Goal: Information Seeking & Learning: Learn about a topic

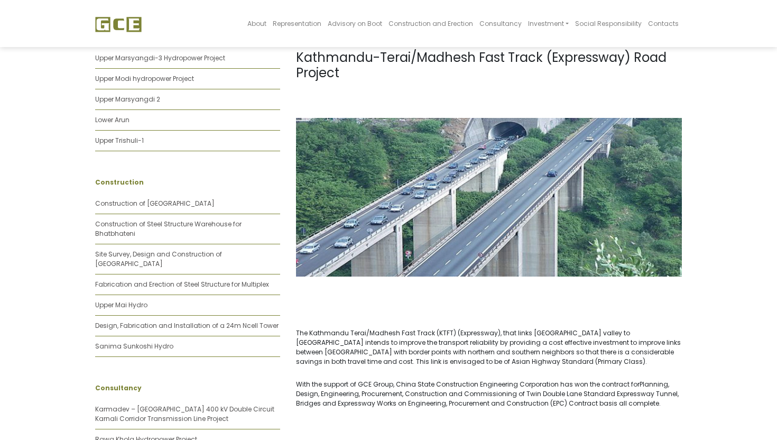
scroll to position [91, 0]
click at [456, 338] on span "The Kathmandu Terai/Madhesh Fast Track (KTFT) (Expressway), that links [GEOGRAP…" at bounding box center [488, 347] width 385 height 38
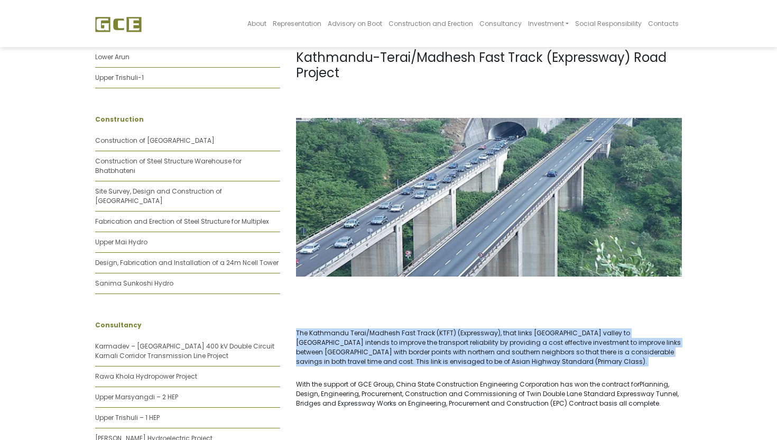
scroll to position [157, 0]
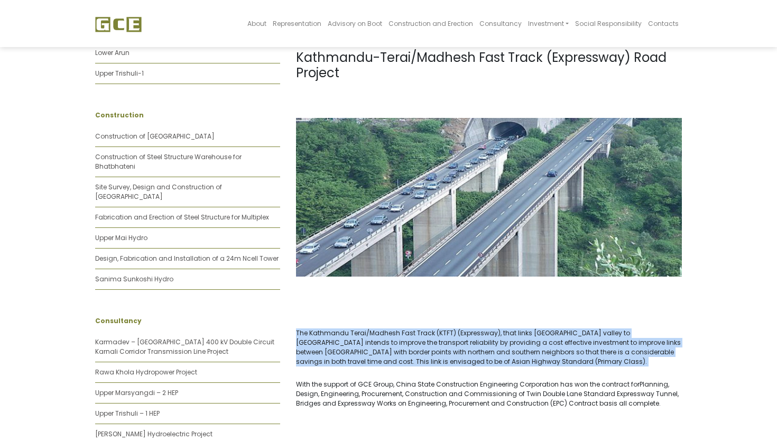
click at [456, 345] on span "The Kathmandu Terai/Madhesh Fast Track (KTFT) (Expressway), that links [GEOGRAP…" at bounding box center [488, 347] width 385 height 38
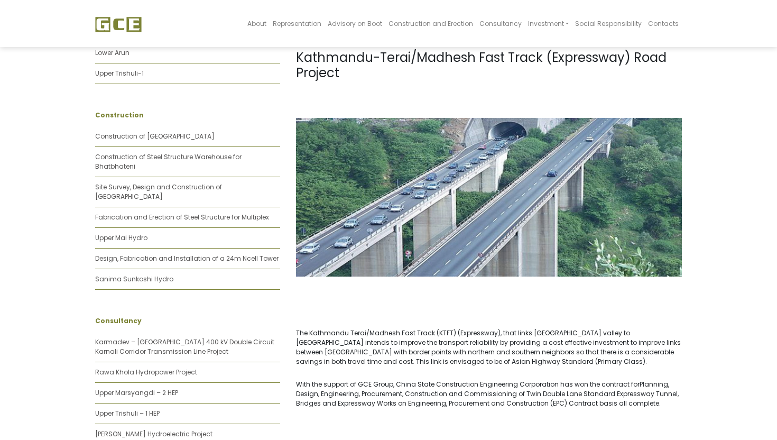
click at [456, 345] on span "The Kathmandu Terai/Madhesh Fast Track (KTFT) (Expressway), that links [GEOGRAP…" at bounding box center [488, 347] width 385 height 38
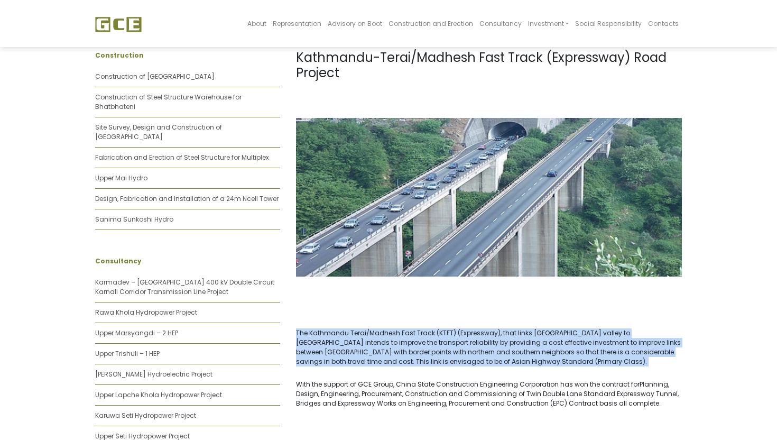
scroll to position [0, 0]
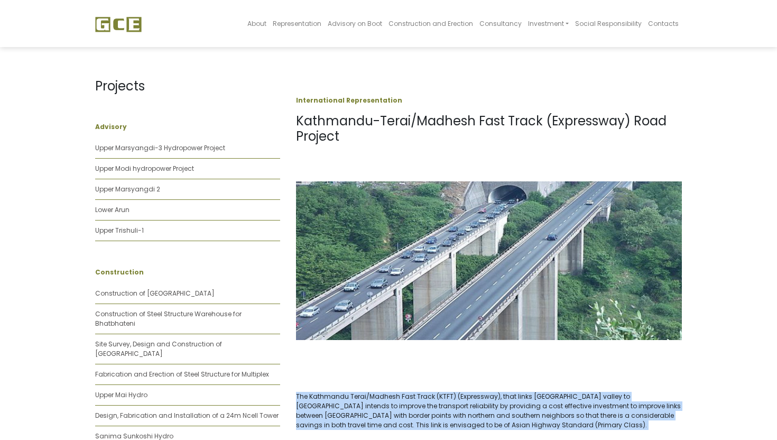
click at [391, 399] on span "The Kathmandu Terai/Madhesh Fast Track (KTFT) (Expressway), that links [GEOGRAP…" at bounding box center [488, 411] width 385 height 38
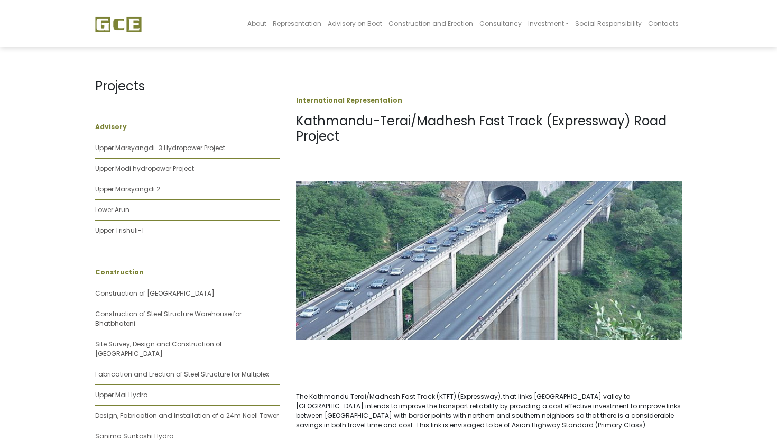
click at [391, 399] on span "The Kathmandu Terai/Madhesh Fast Track (KTFT) (Expressway), that links [GEOGRAP…" at bounding box center [488, 411] width 385 height 38
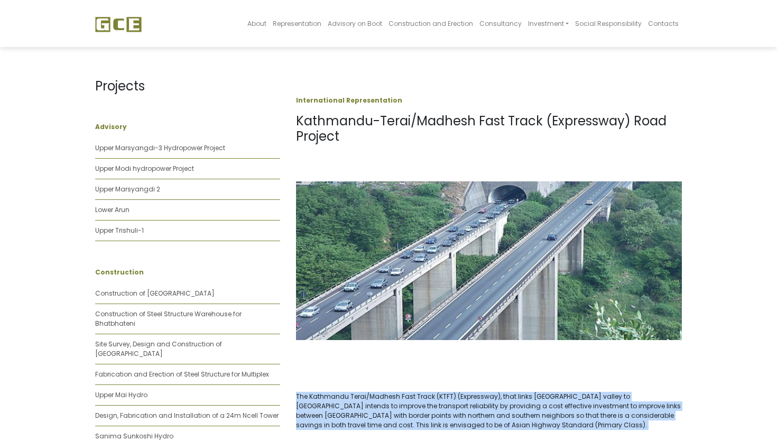
click at [391, 399] on span "The Kathmandu Terai/Madhesh Fast Track (KTFT) (Expressway), that links [GEOGRAP…" at bounding box center [488, 411] width 385 height 38
